Goal: Complete application form: Complete application form

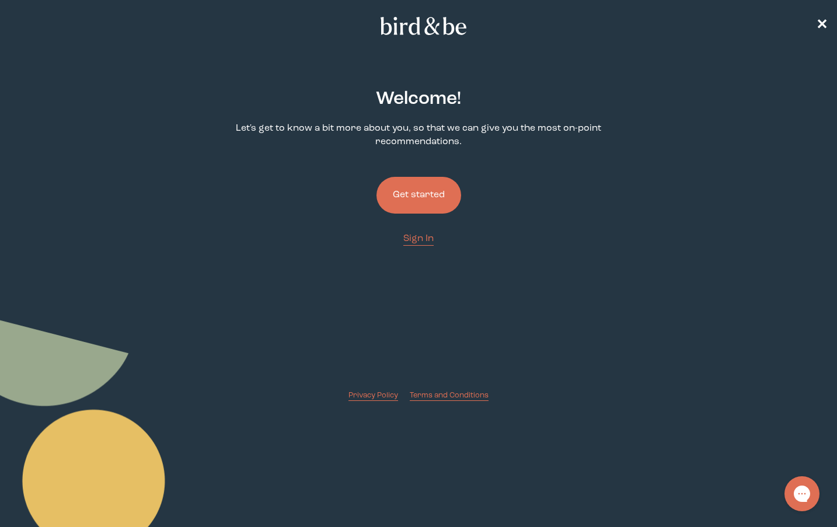
click at [404, 195] on button "Get started" at bounding box center [418, 195] width 85 height 37
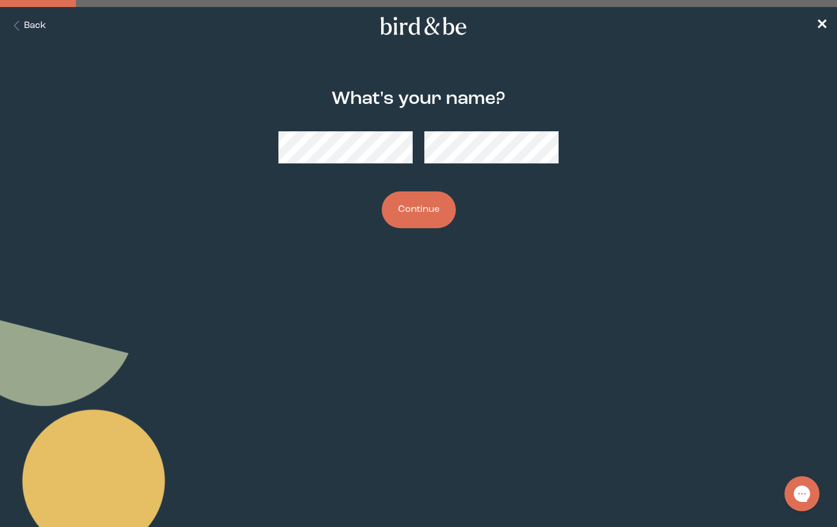
click at [379, 165] on div at bounding box center [418, 147] width 280 height 51
click at [406, 211] on button "Continue" at bounding box center [419, 209] width 74 height 37
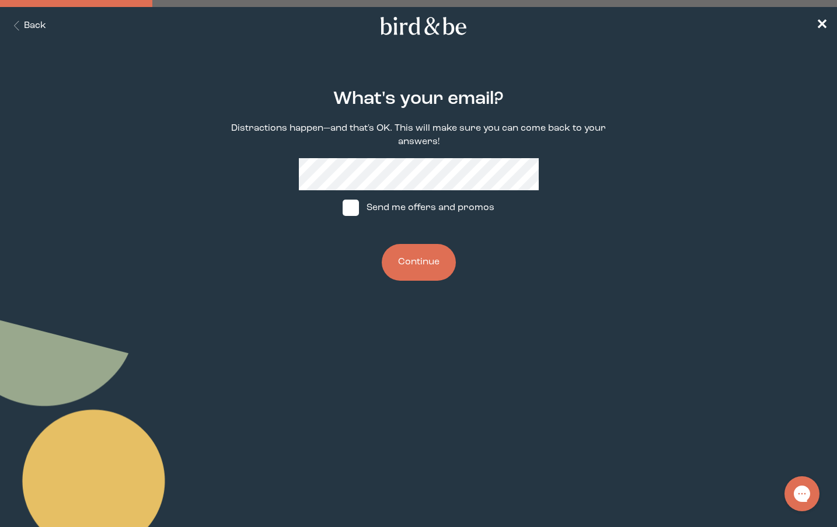
click at [426, 249] on button "Continue" at bounding box center [419, 262] width 74 height 37
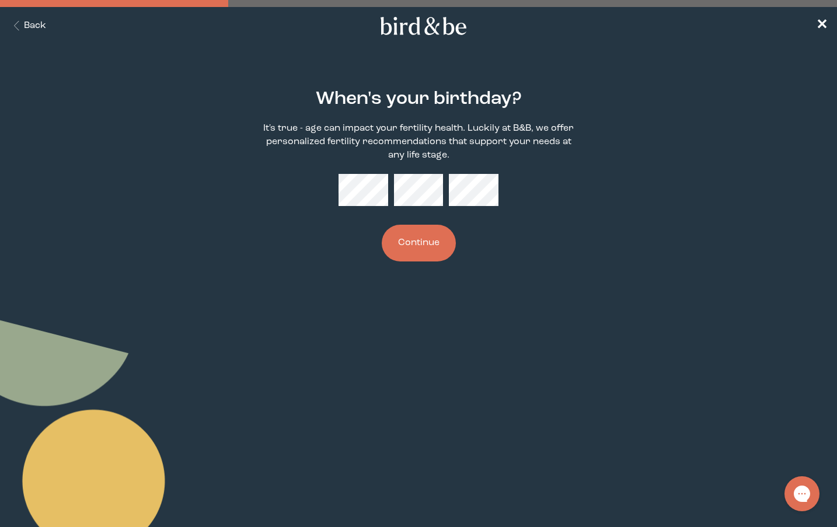
click at [382, 225] on button "Continue" at bounding box center [419, 243] width 74 height 37
click at [576, 282] on form "When's your birthday? It's true - age can impact your fertility health. Luckily…" at bounding box center [418, 175] width 418 height 229
click at [403, 244] on button "Continue" at bounding box center [419, 243] width 74 height 37
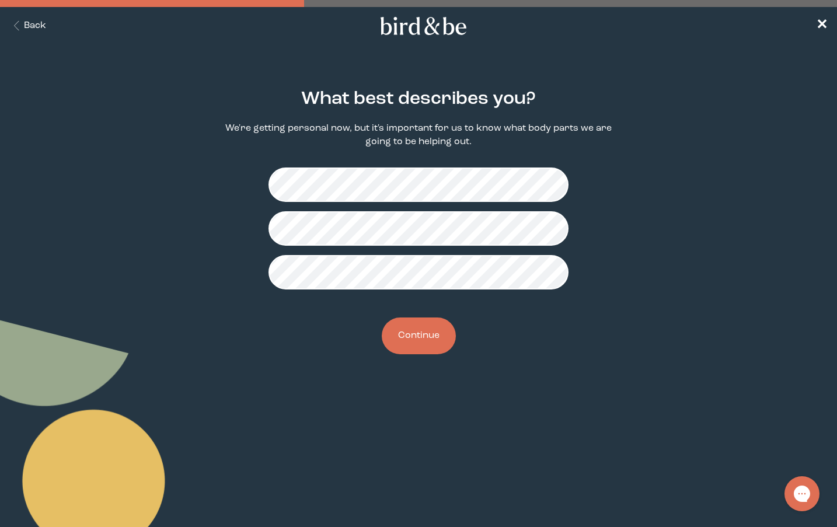
click at [409, 347] on button "Continue" at bounding box center [419, 335] width 74 height 37
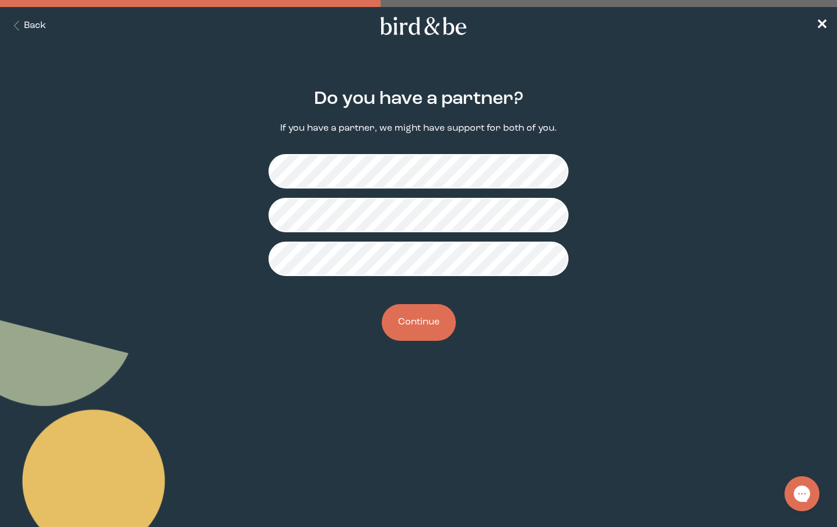
click at [415, 328] on button "Continue" at bounding box center [419, 322] width 74 height 37
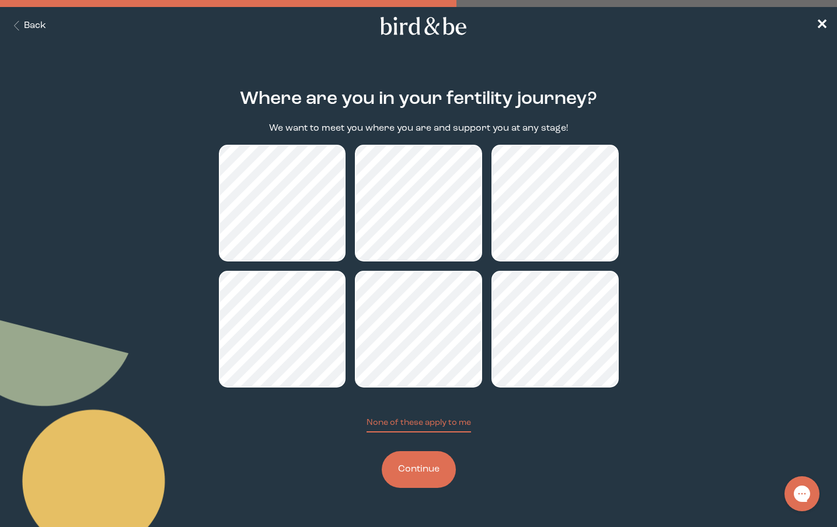
drag, startPoint x: 181, startPoint y: 349, endPoint x: 191, endPoint y: 351, distance: 10.1
click at [186, 350] on main "Where are you in your fertility journey? We want to meet you where you are and …" at bounding box center [418, 288] width 837 height 455
click at [424, 472] on button "Continue" at bounding box center [419, 469] width 74 height 37
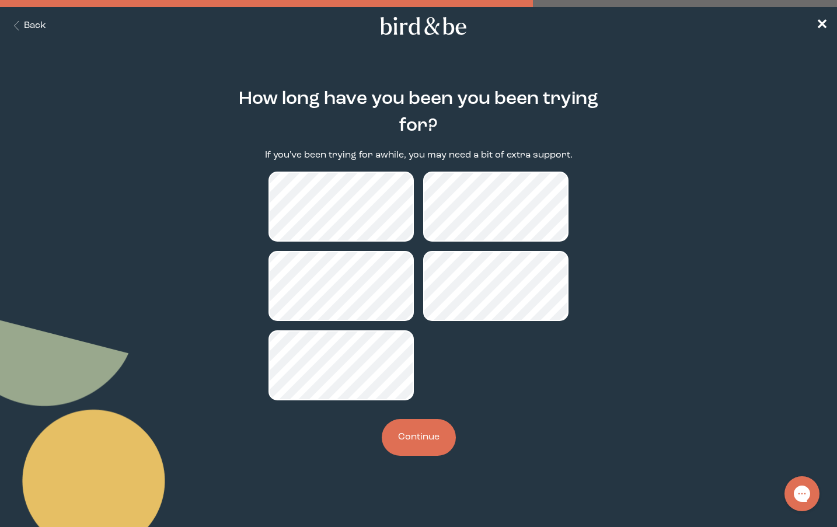
click at [452, 460] on div "How long have you been you been trying for? If you've been trying for awhile, y…" at bounding box center [419, 273] width 400 height 404
click at [434, 446] on button "Continue" at bounding box center [419, 437] width 74 height 37
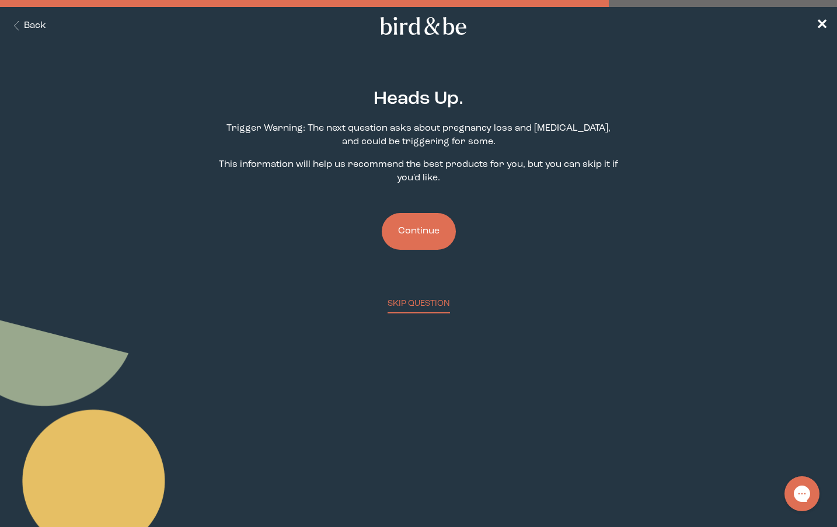
click at [426, 232] on button "Continue" at bounding box center [419, 231] width 74 height 37
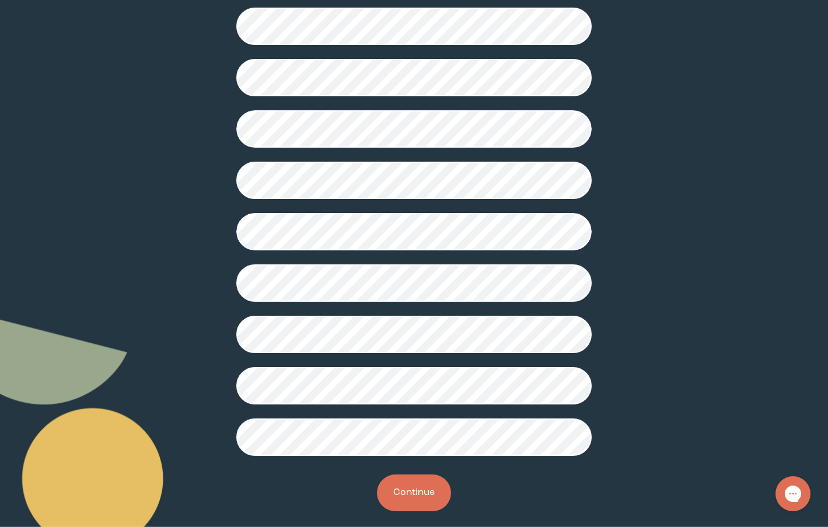
scroll to position [203, 0]
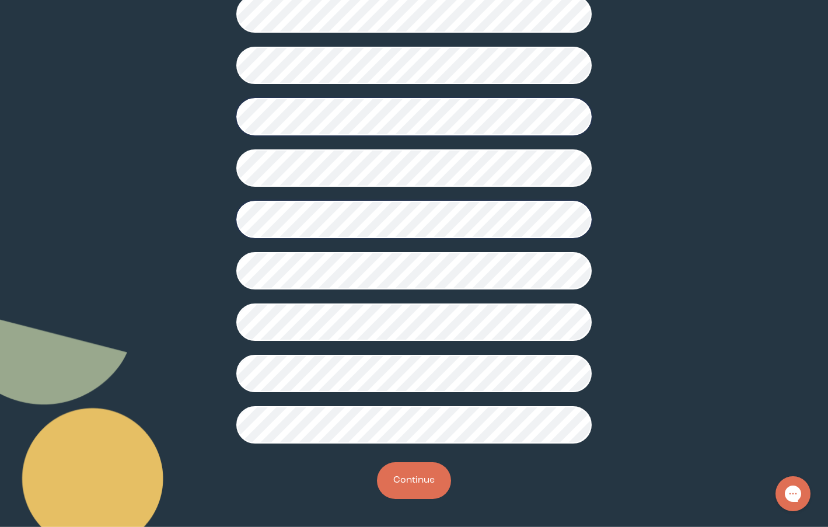
click at [407, 480] on button "Continue" at bounding box center [414, 480] width 74 height 37
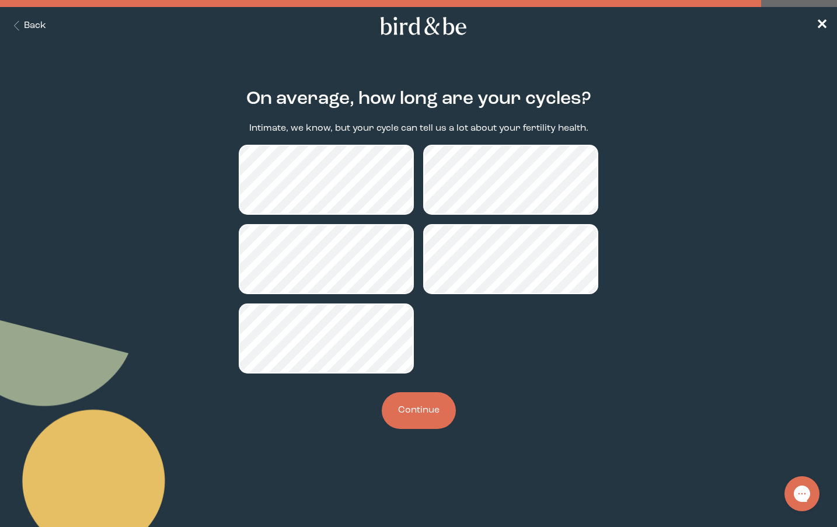
click at [432, 407] on button "Continue" at bounding box center [419, 410] width 74 height 37
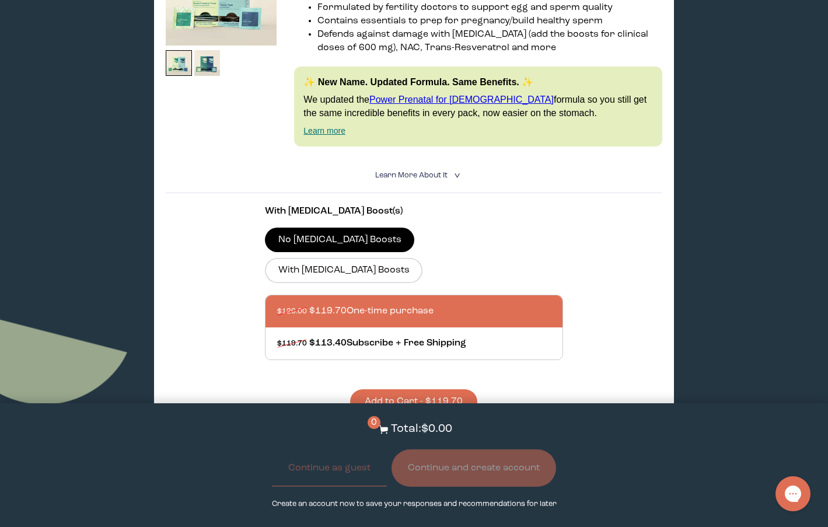
scroll to position [292, 0]
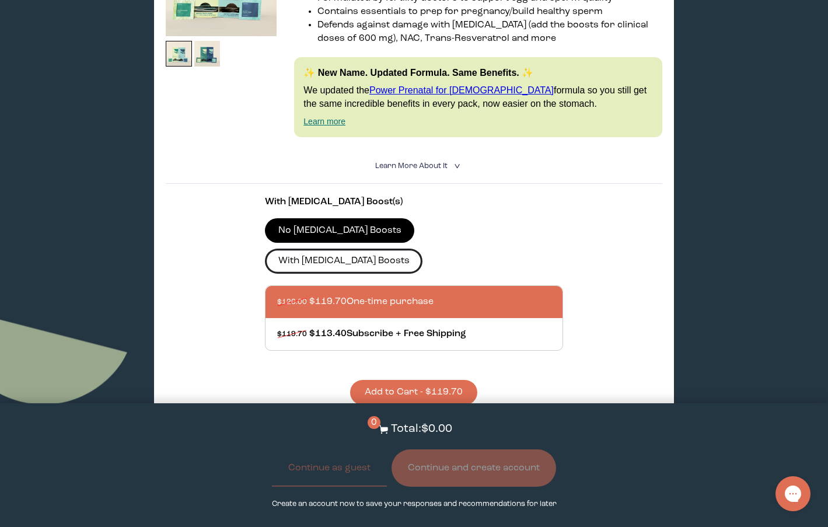
click at [422, 249] on label "With [MEDICAL_DATA] Boosts" at bounding box center [344, 261] width 158 height 25
click at [0, 0] on input "With [MEDICAL_DATA] Boosts" at bounding box center [0, 0] width 0 height 0
click at [319, 236] on label "No [MEDICAL_DATA] Boosts" at bounding box center [339, 230] width 149 height 25
click at [0, 0] on input "No [MEDICAL_DATA] Boosts" at bounding box center [0, 0] width 0 height 0
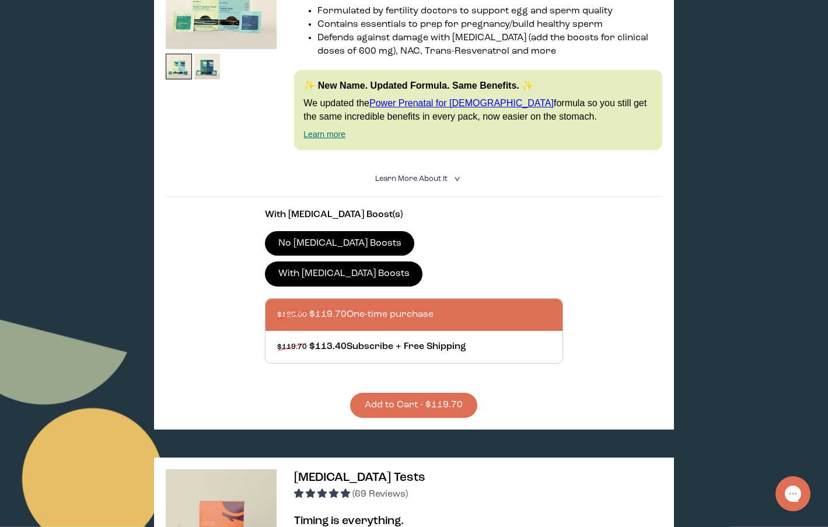
scroll to position [0, 0]
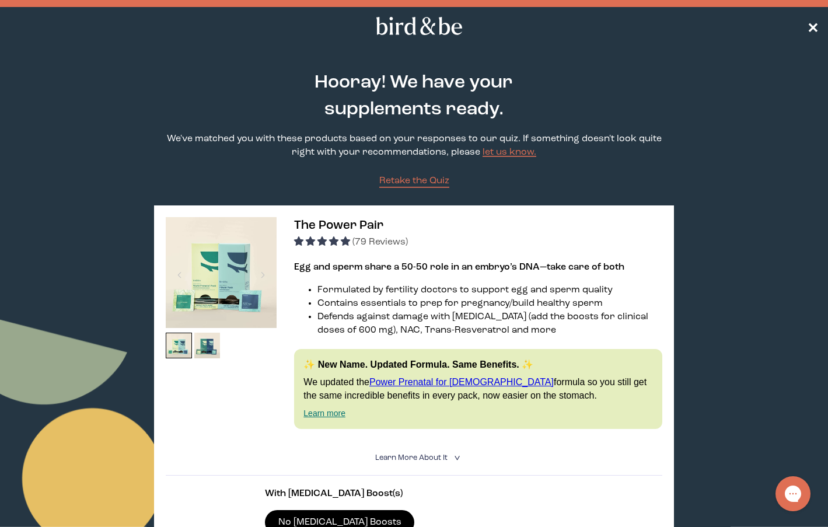
click at [812, 24] on span "✕" at bounding box center [813, 26] width 12 height 14
